Goal: Check status: Verify the current state of an ongoing process or item

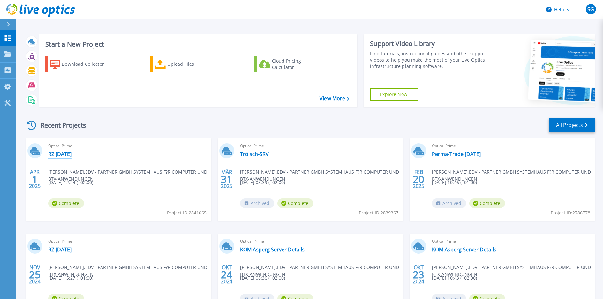
click at [69, 152] on link "RZ [DATE]" at bounding box center [59, 154] width 23 height 6
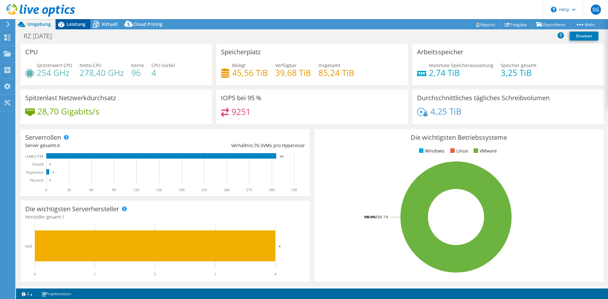
click at [73, 22] on span "Leistung" at bounding box center [76, 24] width 19 height 6
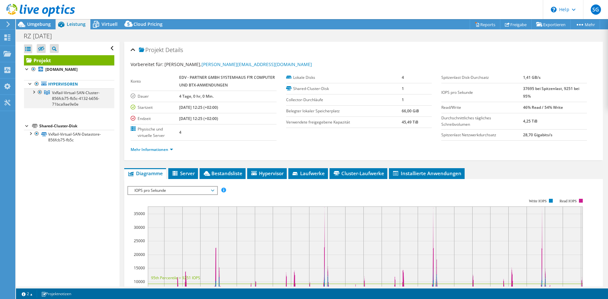
click at [34, 91] on div at bounding box center [33, 91] width 6 height 6
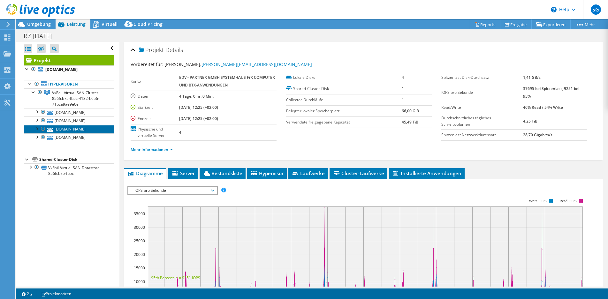
click at [60, 130] on link "vxrail01.rz.sued.cloud" at bounding box center [69, 129] width 90 height 8
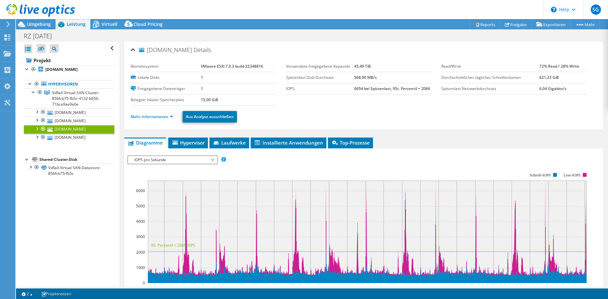
click at [37, 129] on div at bounding box center [37, 128] width 6 height 6
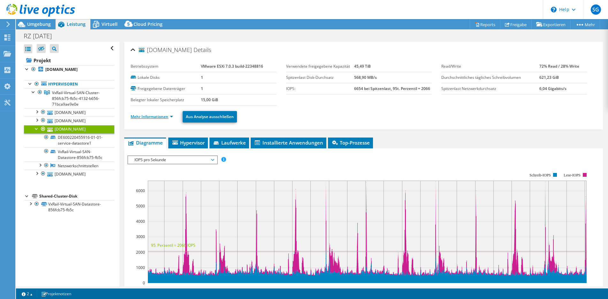
click at [160, 116] on link "Mehr Informationen" at bounding box center [152, 116] width 42 height 5
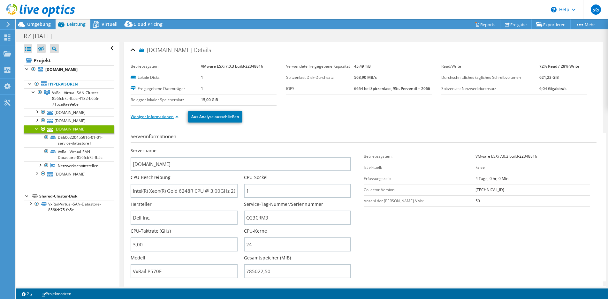
click at [171, 116] on link "Weniger Informationen" at bounding box center [155, 116] width 48 height 5
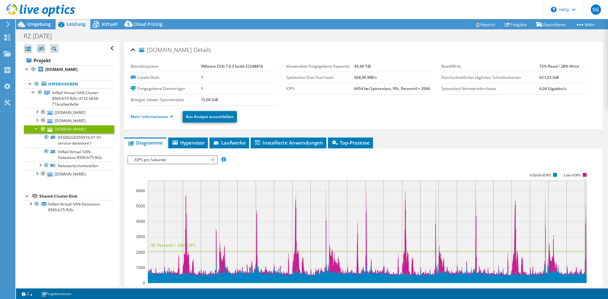
click at [174, 159] on span "IOPS pro Sekunde" at bounding box center [172, 160] width 82 height 8
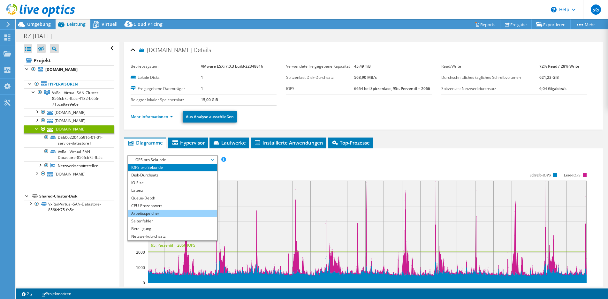
click at [177, 213] on li "Arbeitsspeicher" at bounding box center [172, 214] width 88 height 8
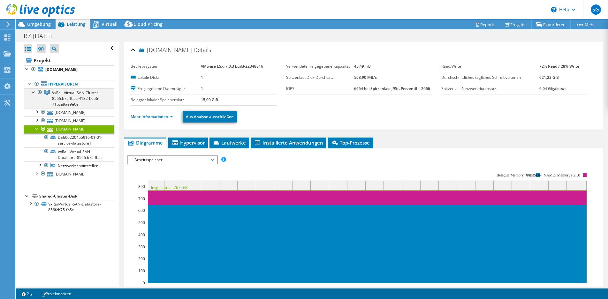
click at [31, 91] on div at bounding box center [33, 91] width 6 height 6
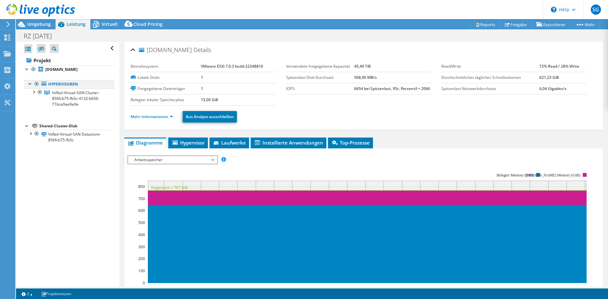
click at [29, 82] on div at bounding box center [30, 83] width 6 height 6
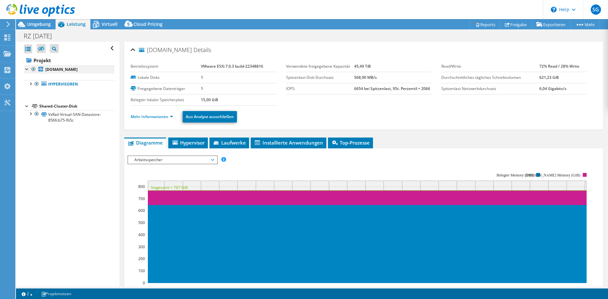
click at [26, 70] on div at bounding box center [27, 68] width 6 height 6
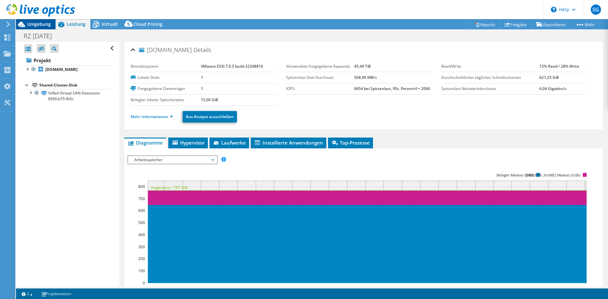
click at [38, 23] on span "Umgebung" at bounding box center [39, 24] width 24 height 6
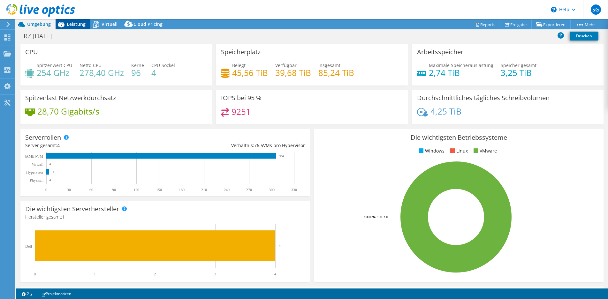
click at [69, 24] on span "Leistung" at bounding box center [76, 24] width 19 height 6
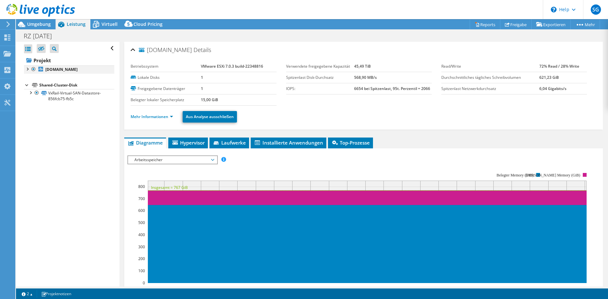
click at [27, 68] on div at bounding box center [27, 68] width 6 height 6
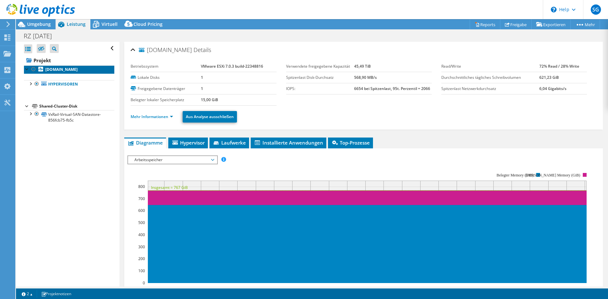
click at [63, 69] on b "vxrail04.rz.sued.cloud" at bounding box center [61, 69] width 32 height 5
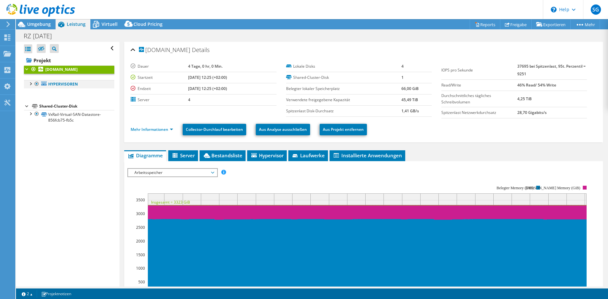
click at [31, 84] on div at bounding box center [30, 83] width 6 height 6
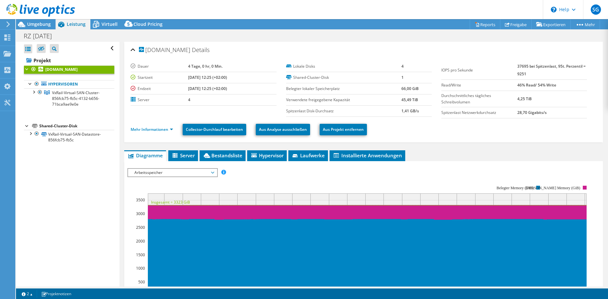
click at [107, 47] on div "Alle öffnen Alle schließen Ausgeschlossene Knoten verbergen Projektbaumfilter" at bounding box center [69, 48] width 90 height 13
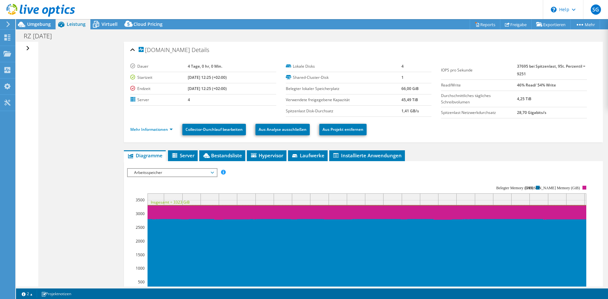
click at [27, 48] on div "Alle öffnen Alle schließen Ausgeschlossene Knoten verbergen Projektbaumfilter" at bounding box center [28, 48] width 9 height 13
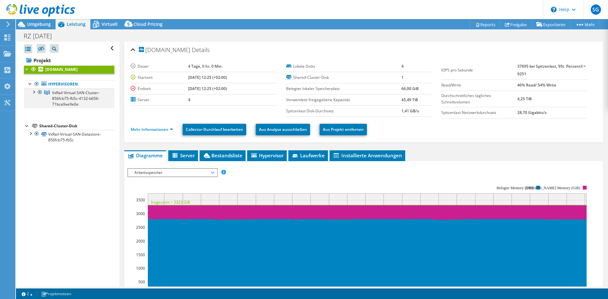
click at [34, 92] on div at bounding box center [33, 91] width 6 height 6
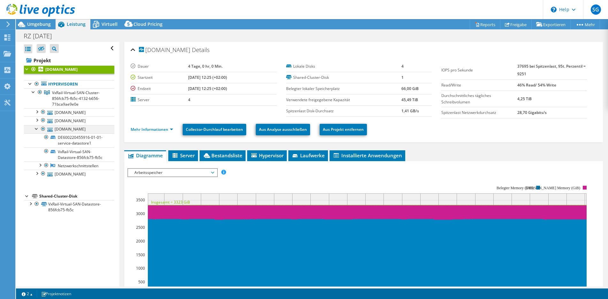
click at [36, 130] on div at bounding box center [37, 128] width 6 height 6
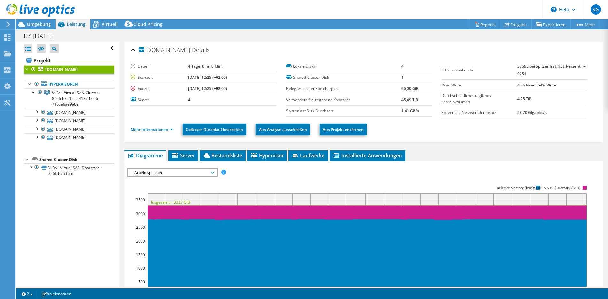
click at [189, 172] on span "Arbeitsspeicher" at bounding box center [172, 173] width 82 height 8
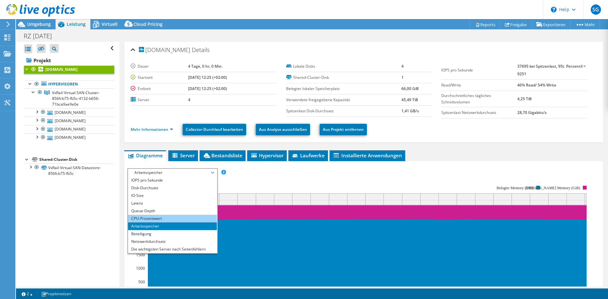
click at [190, 217] on li "CPU-Prozentwert" at bounding box center [172, 219] width 88 height 8
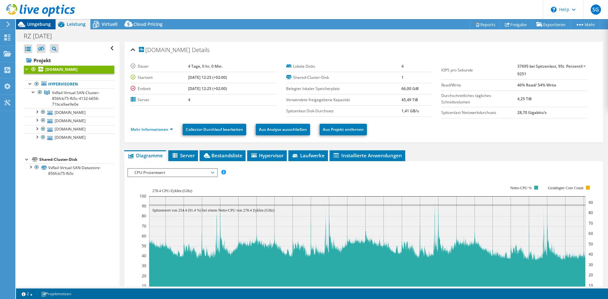
click at [26, 25] on icon at bounding box center [21, 24] width 11 height 11
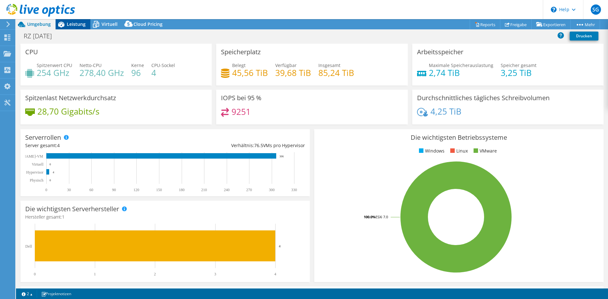
click at [61, 26] on icon at bounding box center [61, 24] width 11 height 11
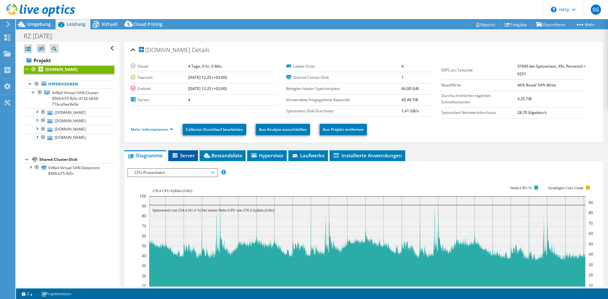
click at [179, 157] on icon at bounding box center [175, 155] width 6 height 5
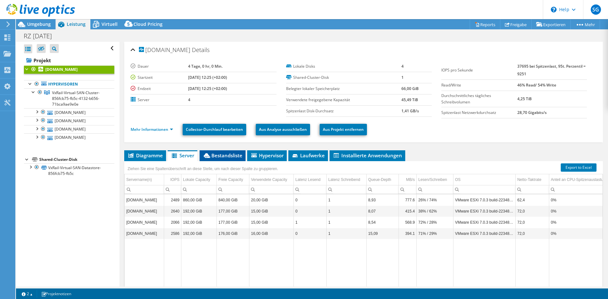
click at [215, 155] on span "Bestandsliste" at bounding box center [223, 155] width 40 height 6
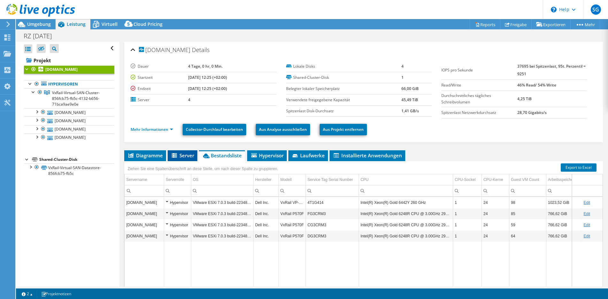
click at [183, 154] on span "Server" at bounding box center [182, 155] width 23 height 6
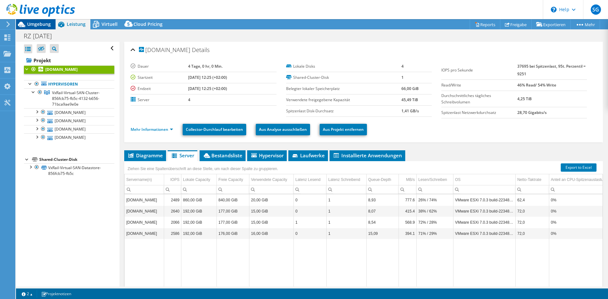
click at [31, 25] on span "Umgebung" at bounding box center [39, 24] width 24 height 6
